Goal: Use online tool/utility: Utilize a website feature to perform a specific function

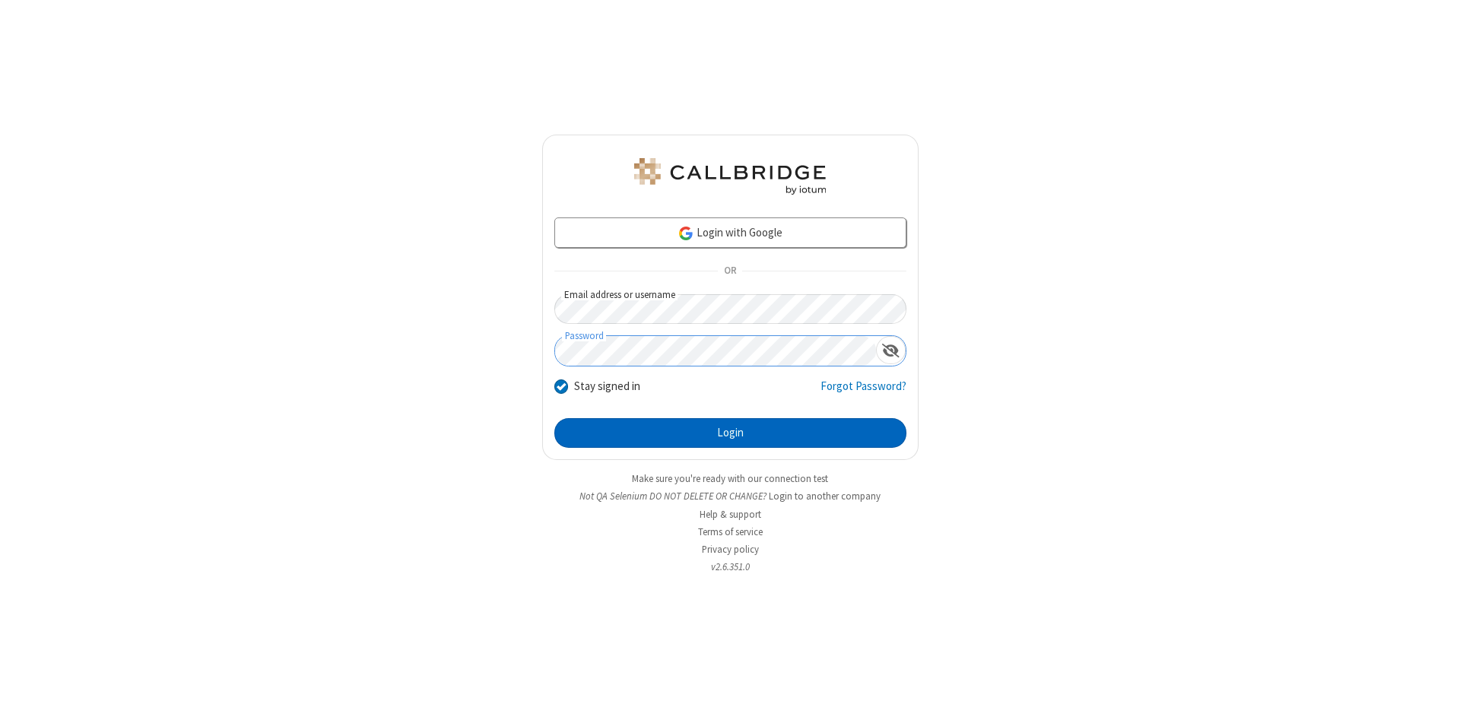
click at [730, 433] on button "Login" at bounding box center [730, 433] width 352 height 30
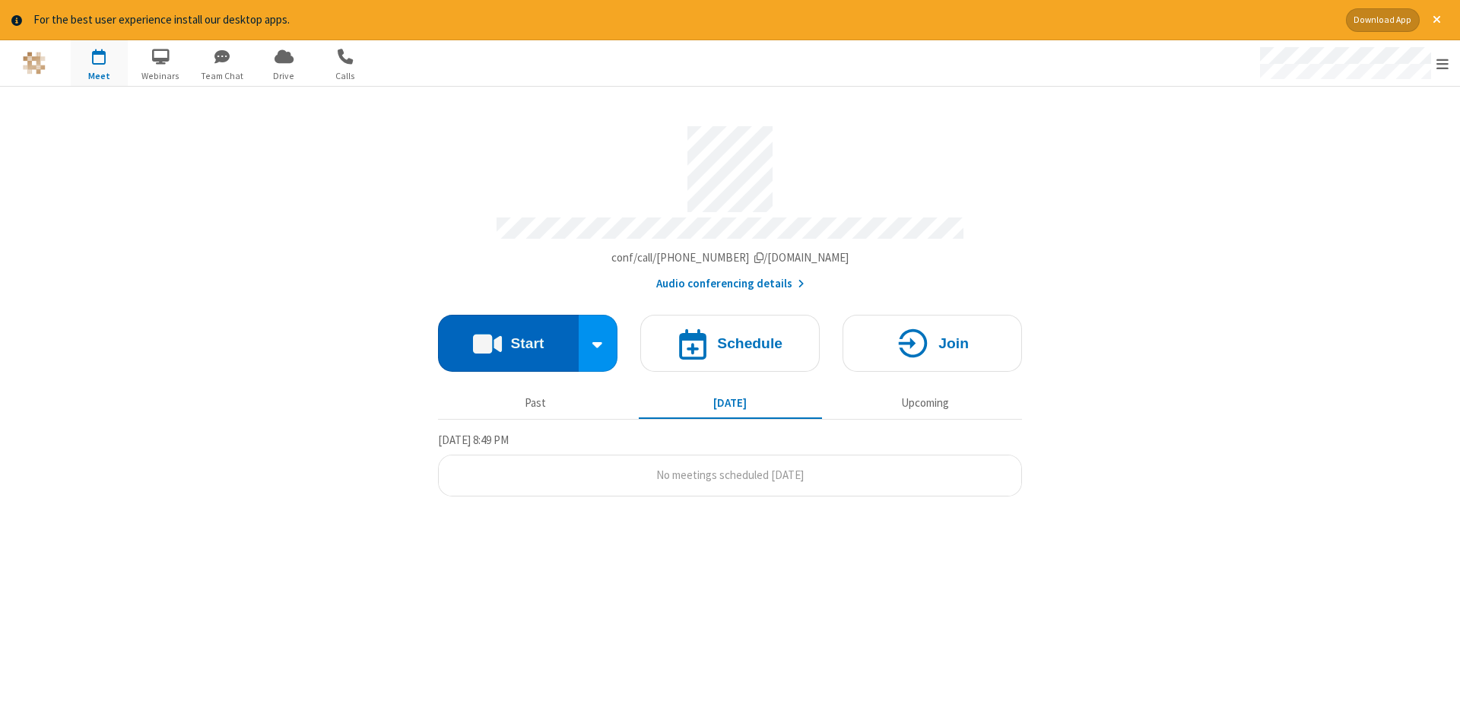
click at [508, 338] on button "Start" at bounding box center [508, 343] width 141 height 57
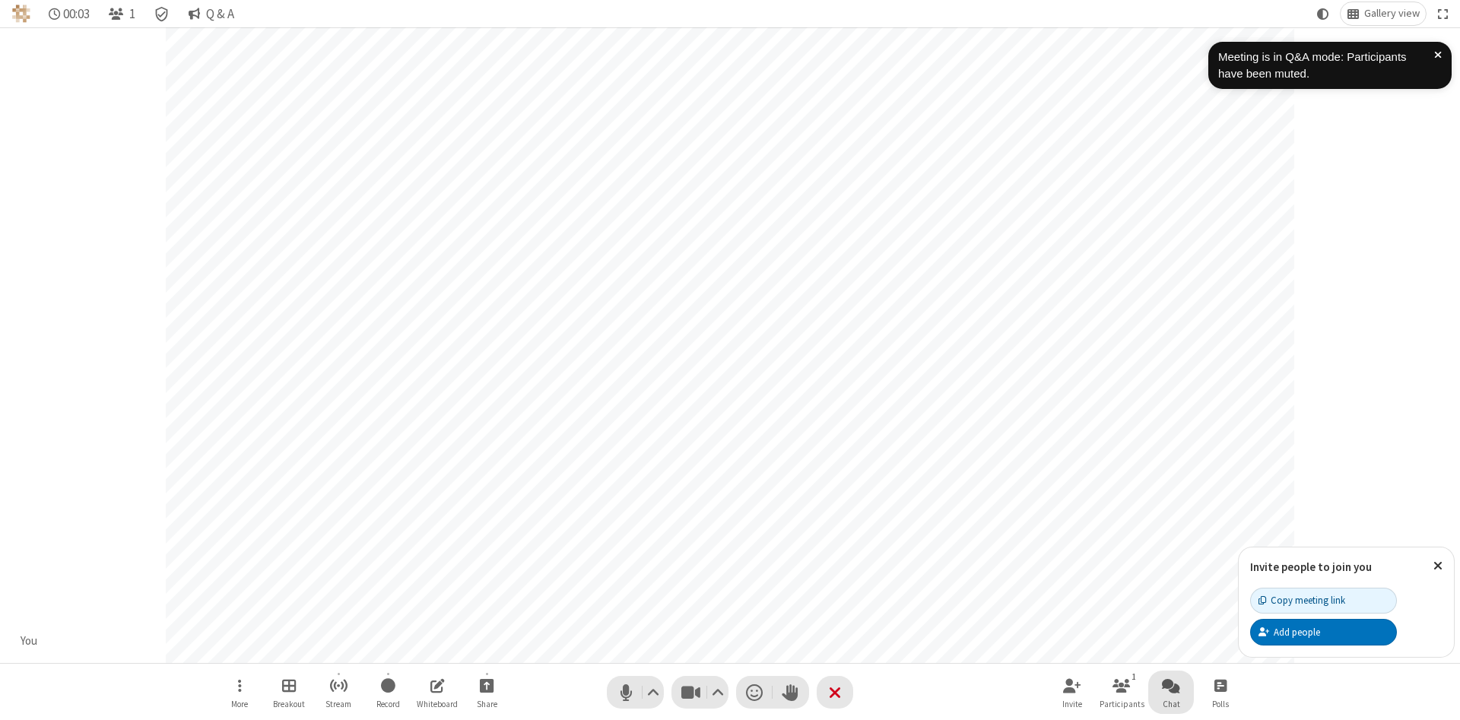
click at [1171, 685] on span "Open chat" at bounding box center [1171, 685] width 18 height 19
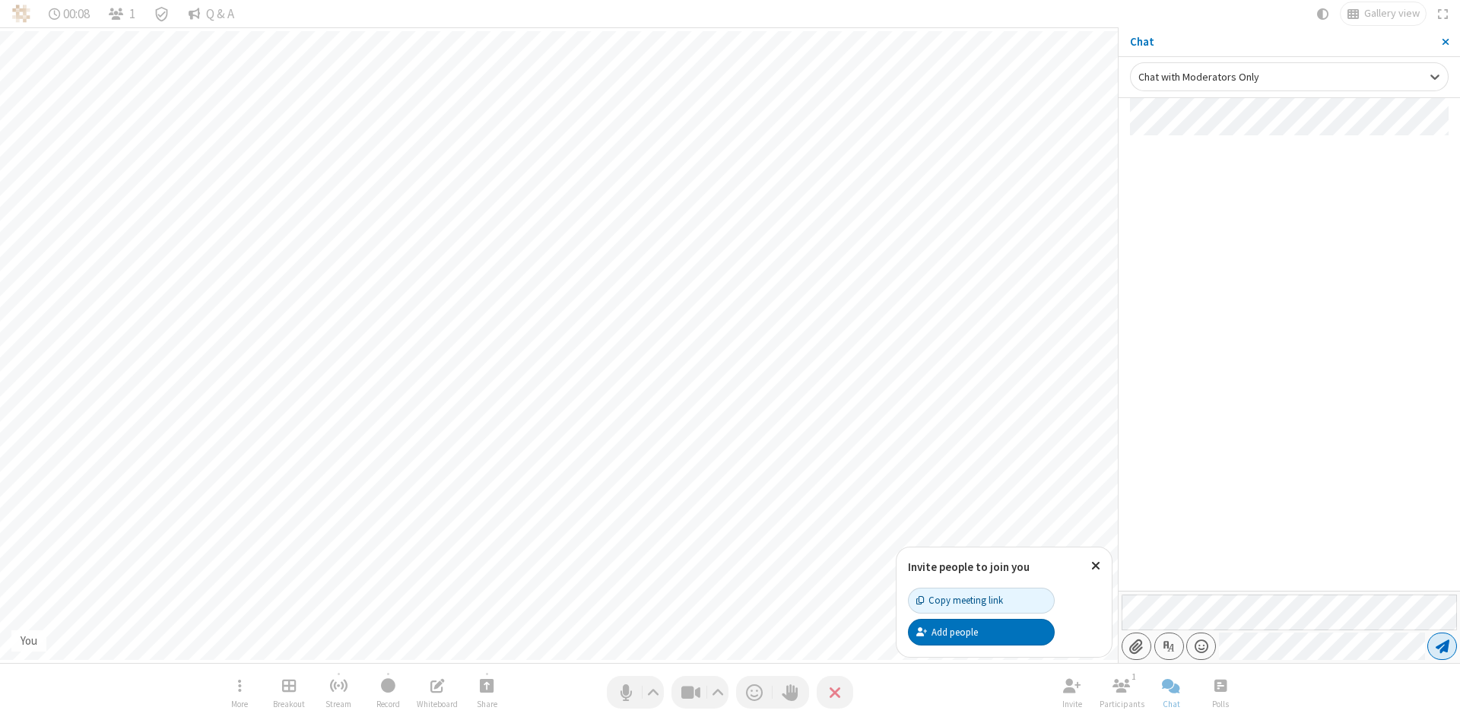
click at [1442, 646] on span "Send message" at bounding box center [1443, 646] width 14 height 15
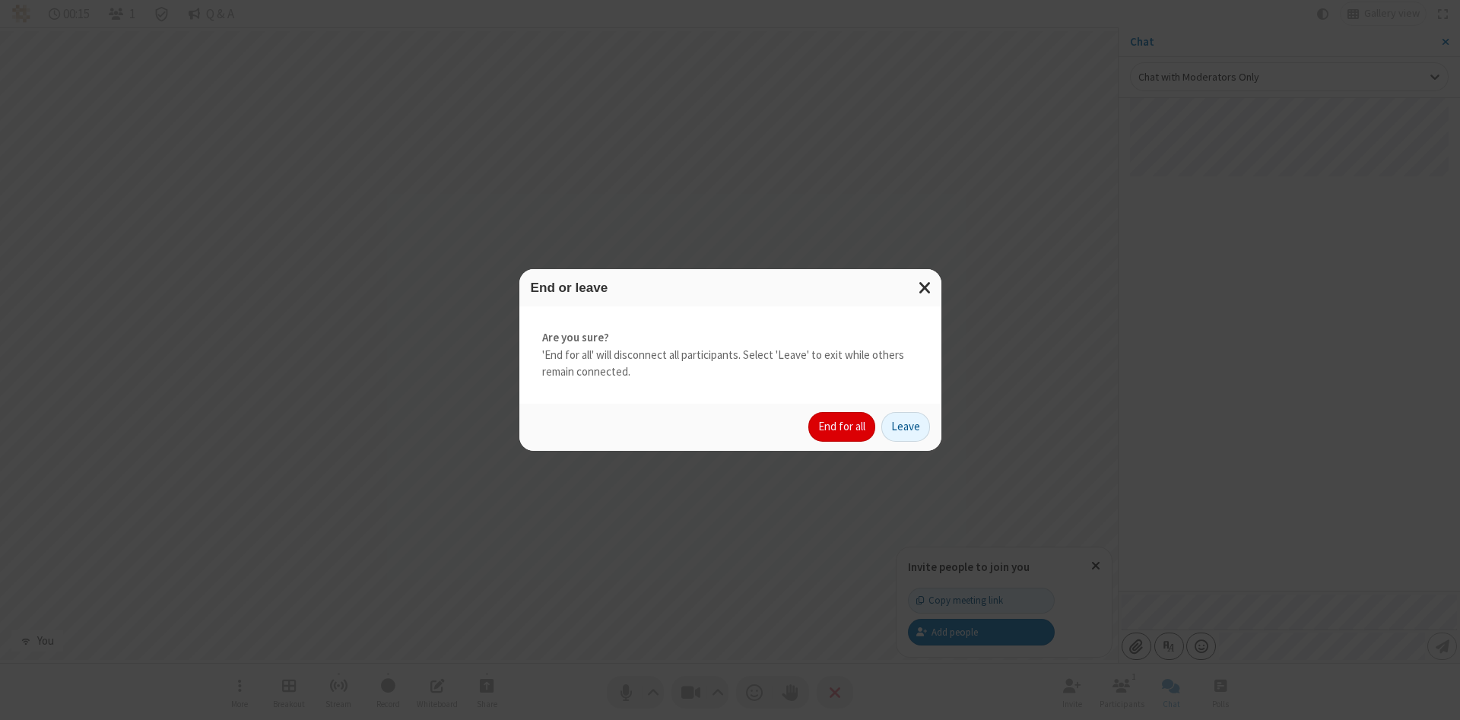
click at [843, 427] on button "End for all" at bounding box center [841, 427] width 67 height 30
